Goal: Navigation & Orientation: Understand site structure

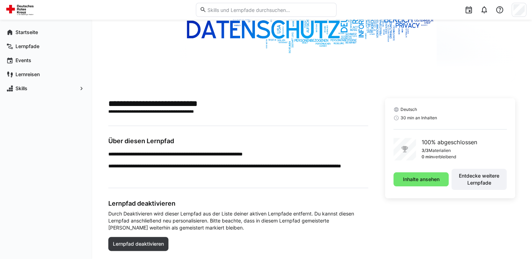
scroll to position [102, 0]
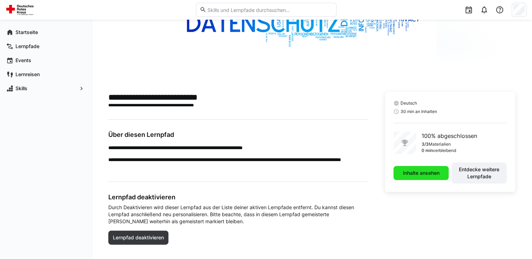
click at [437, 177] on span "Inhalte ansehen" at bounding box center [420, 173] width 55 height 14
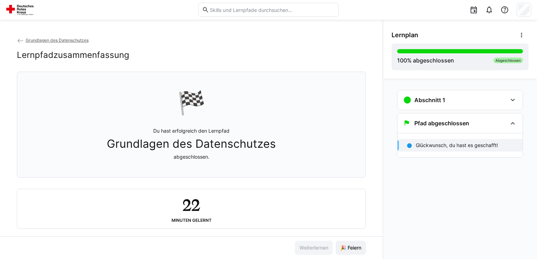
click at [40, 40] on span "Grundlagen des Datenschutzes" at bounding box center [57, 40] width 63 height 5
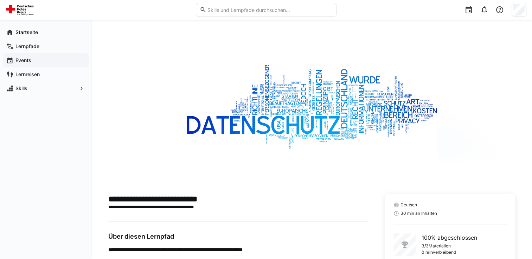
click at [27, 55] on div "Events" at bounding box center [46, 60] width 86 height 14
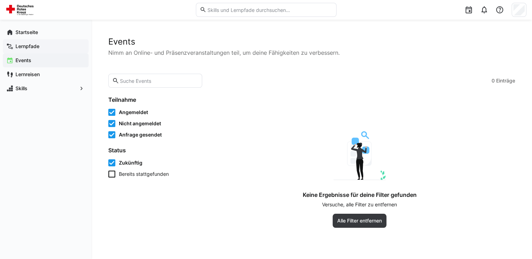
click at [0, 0] on app-navigation-label "Lernpfade" at bounding box center [0, 0] width 0 height 0
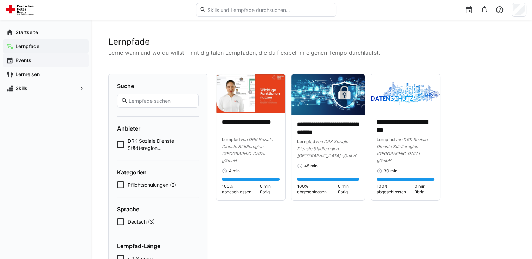
click at [41, 65] on div "Events" at bounding box center [46, 60] width 86 height 14
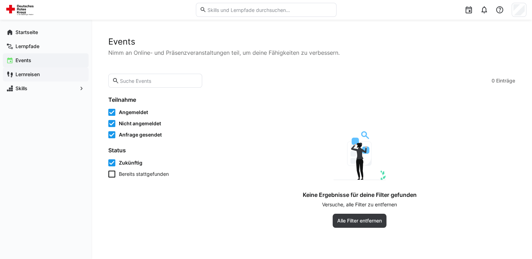
click at [41, 74] on span "Lernreisen" at bounding box center [49, 74] width 71 height 7
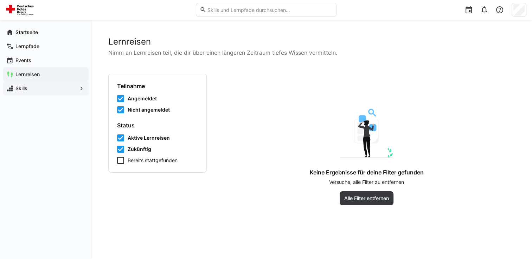
click at [39, 90] on span "Skills" at bounding box center [45, 88] width 63 height 7
